Goal: Task Accomplishment & Management: Use online tool/utility

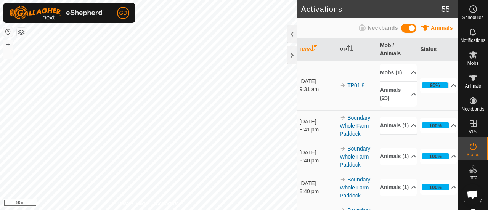
scroll to position [2533, 0]
click at [469, 58] on icon at bounding box center [473, 54] width 8 height 7
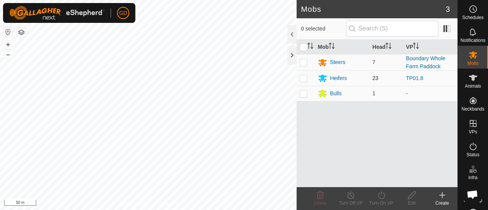
click at [305, 78] on p-checkbox at bounding box center [304, 78] width 8 height 6
checkbox input "true"
click at [381, 197] on icon at bounding box center [382, 195] width 10 height 9
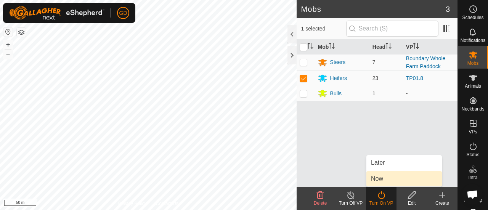
click at [384, 179] on link "Now" at bounding box center [405, 178] width 76 height 15
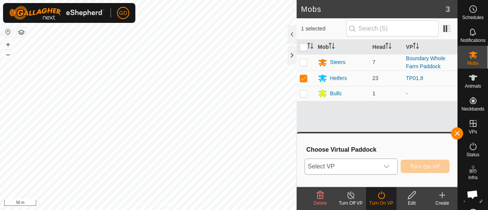
click at [388, 168] on icon "dropdown trigger" at bounding box center [387, 167] width 6 height 6
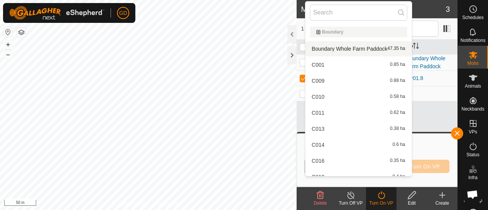
click at [332, 48] on li "Boundary Whole Farm Paddock 47.35 ha" at bounding box center [359, 48] width 106 height 15
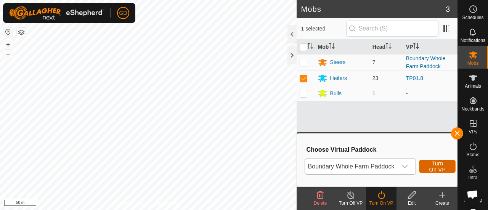
click at [431, 167] on span "Turn On VP" at bounding box center [438, 167] width 18 height 12
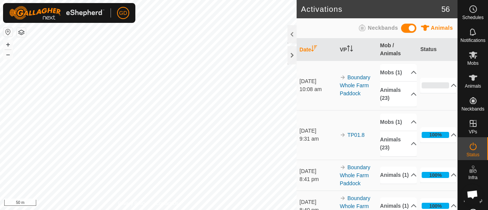
scroll to position [2533, 0]
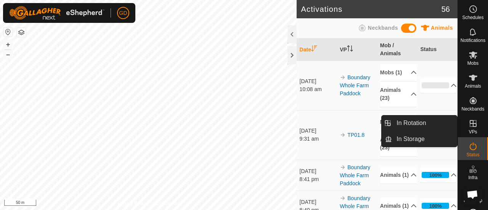
click at [470, 124] on icon at bounding box center [473, 123] width 7 height 7
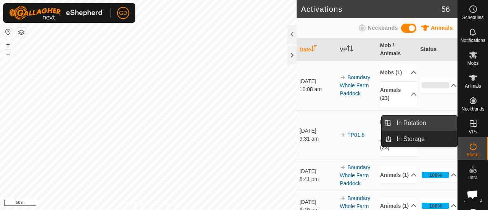
click at [412, 121] on link "In Rotation" at bounding box center [424, 123] width 65 height 15
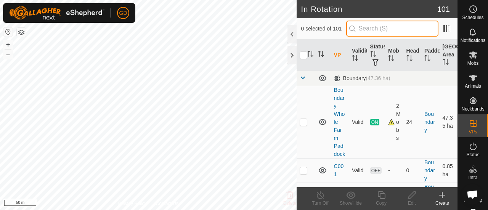
click at [373, 28] on input "text" at bounding box center [392, 29] width 92 height 16
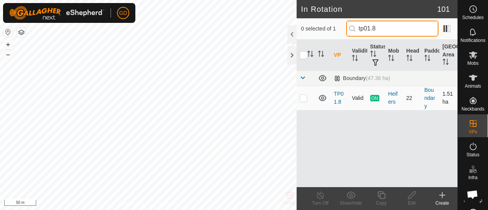
type input "tp01.8"
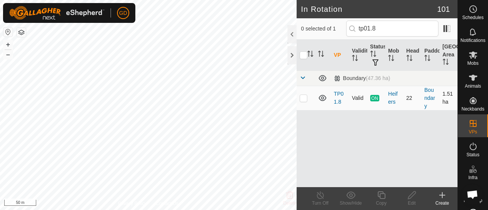
click at [302, 97] on p-checkbox at bounding box center [304, 98] width 8 height 6
checkbox input "true"
click at [320, 196] on icon at bounding box center [321, 195] width 10 height 9
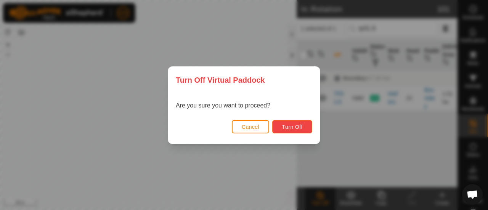
click at [291, 126] on span "Turn Off" at bounding box center [292, 127] width 21 height 6
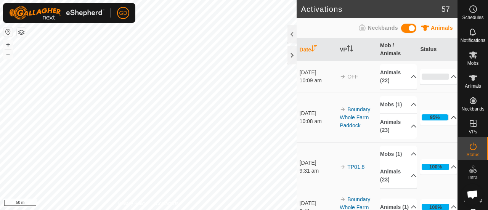
click at [445, 122] on p-accordion-header "95%" at bounding box center [438, 117] width 37 height 15
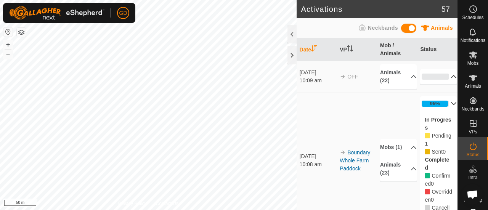
click at [443, 77] on p-accordion-header "0%" at bounding box center [438, 76] width 37 height 15
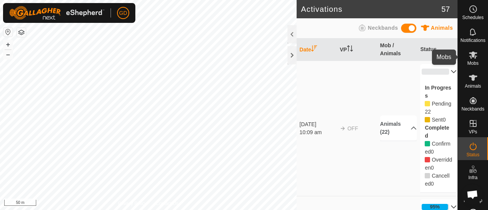
click at [470, 55] on icon at bounding box center [473, 54] width 8 height 7
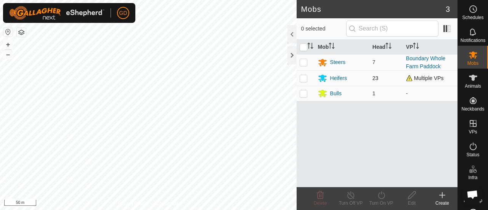
click at [304, 79] on p-checkbox at bounding box center [304, 78] width 8 height 6
checkbox input "true"
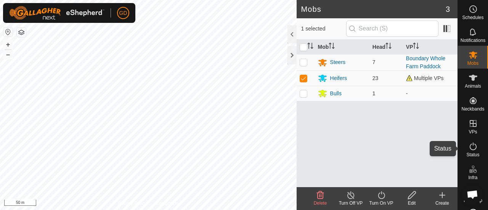
click at [469, 148] on icon at bounding box center [473, 146] width 9 height 9
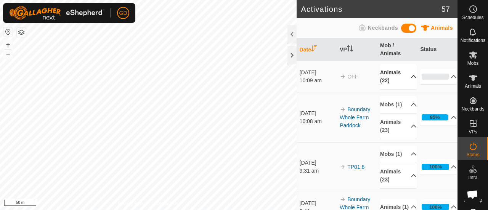
click at [403, 76] on p-accordion-header "Animals (22)" at bounding box center [398, 76] width 37 height 25
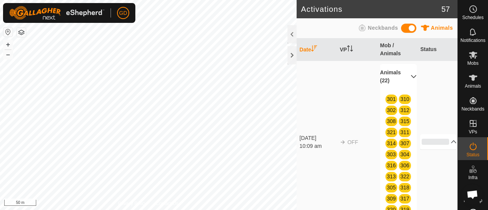
click at [403, 76] on p-accordion-header "Animals (22)" at bounding box center [398, 76] width 37 height 25
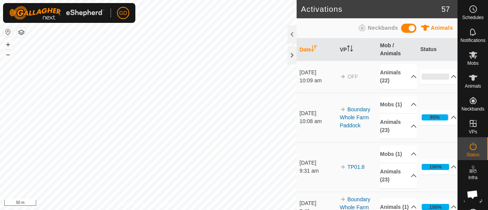
scroll to position [2533, 0]
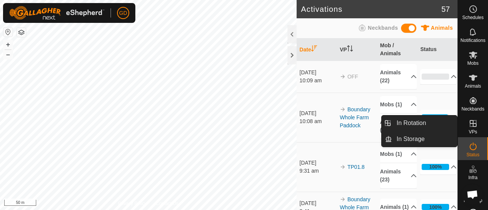
click at [469, 122] on icon at bounding box center [473, 123] width 9 height 9
click at [411, 121] on link "In Rotation" at bounding box center [424, 123] width 65 height 15
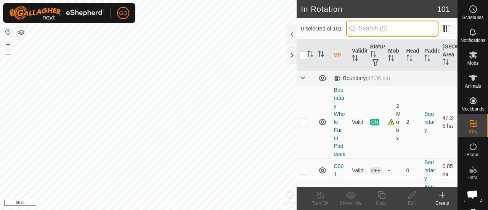
click at [378, 29] on input "text" at bounding box center [392, 29] width 92 height 16
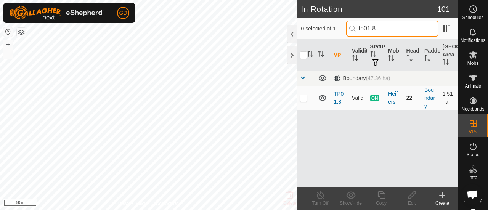
type input "tp01.8"
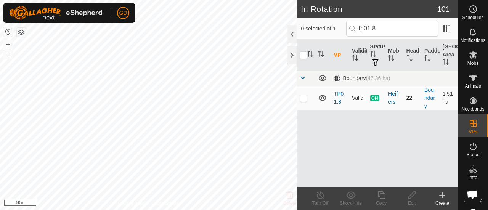
click at [304, 98] on p-checkbox at bounding box center [304, 98] width 8 height 6
checkbox input "true"
click at [469, 144] on icon at bounding box center [473, 146] width 9 height 9
